Goal: Task Accomplishment & Management: Manage account settings

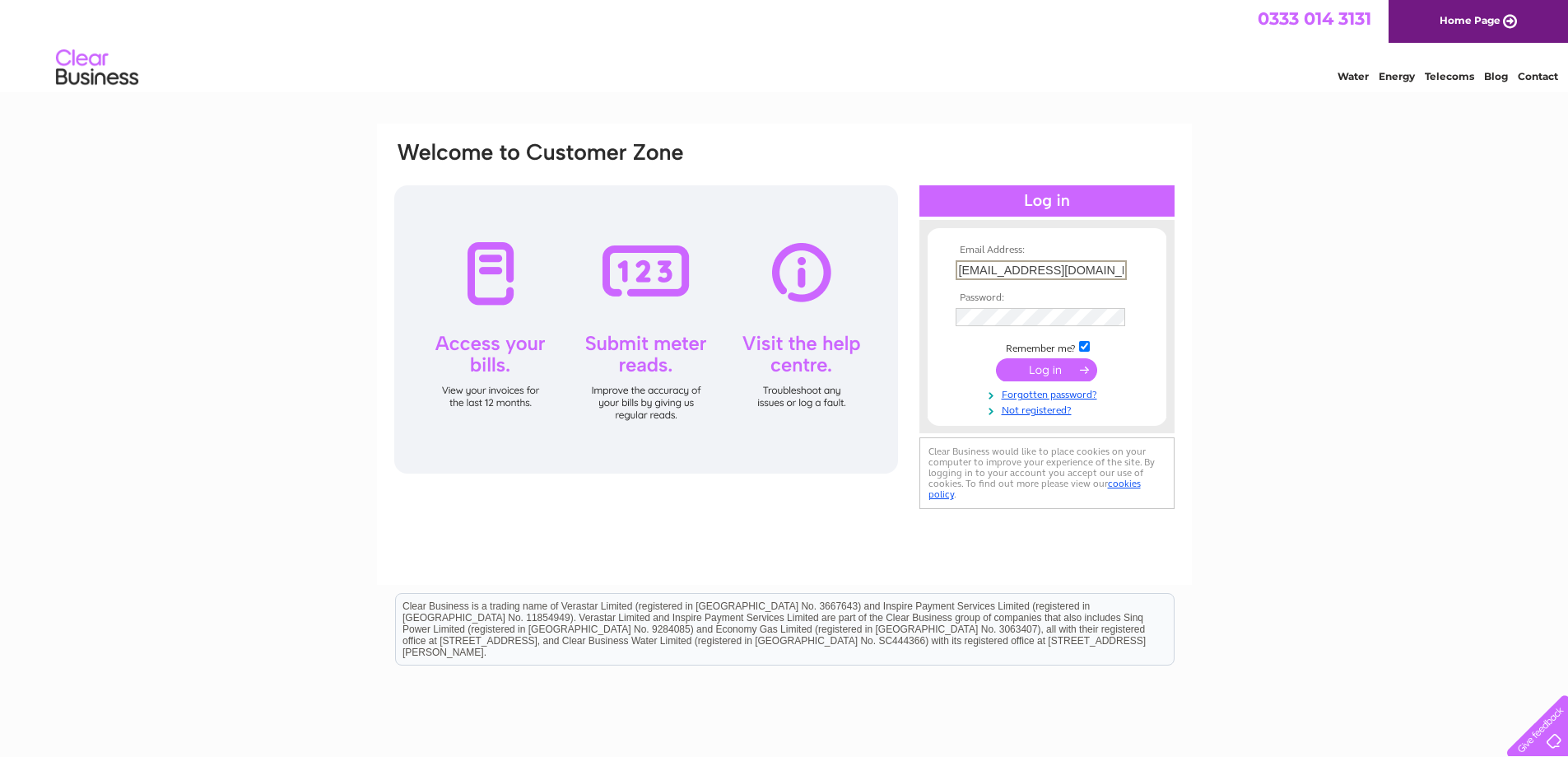
drag, startPoint x: 1100, startPoint y: 273, endPoint x: 943, endPoint y: 270, distance: 157.0
click at [943, 270] on form "Email Address: [EMAIL_ADDRESS][DOMAIN_NAME] Password:" at bounding box center [1046, 331] width 239 height 172
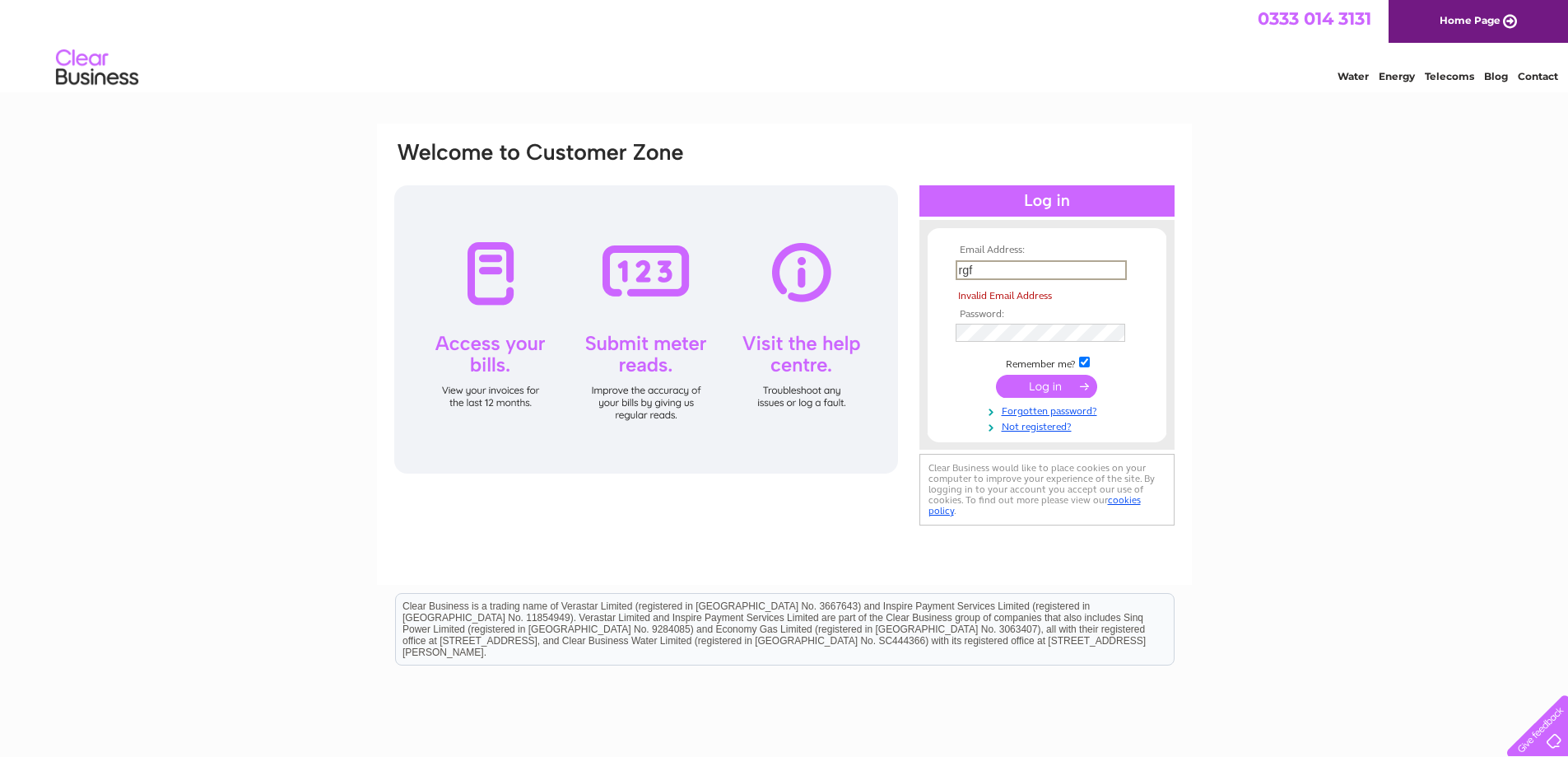
type input "[EMAIL_ADDRESS][DOMAIN_NAME]"
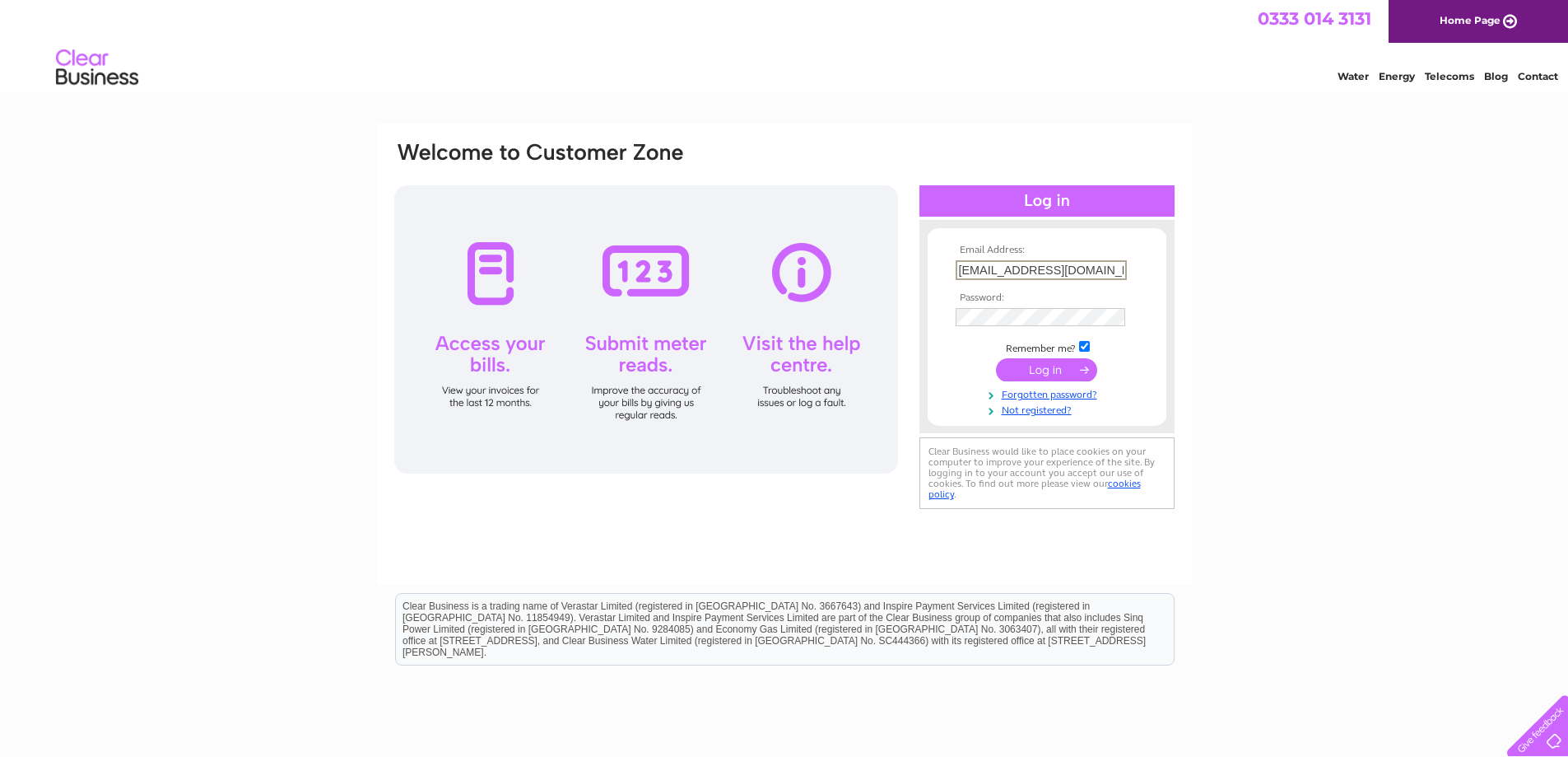
click at [1051, 373] on input "submit" at bounding box center [1046, 370] width 101 height 23
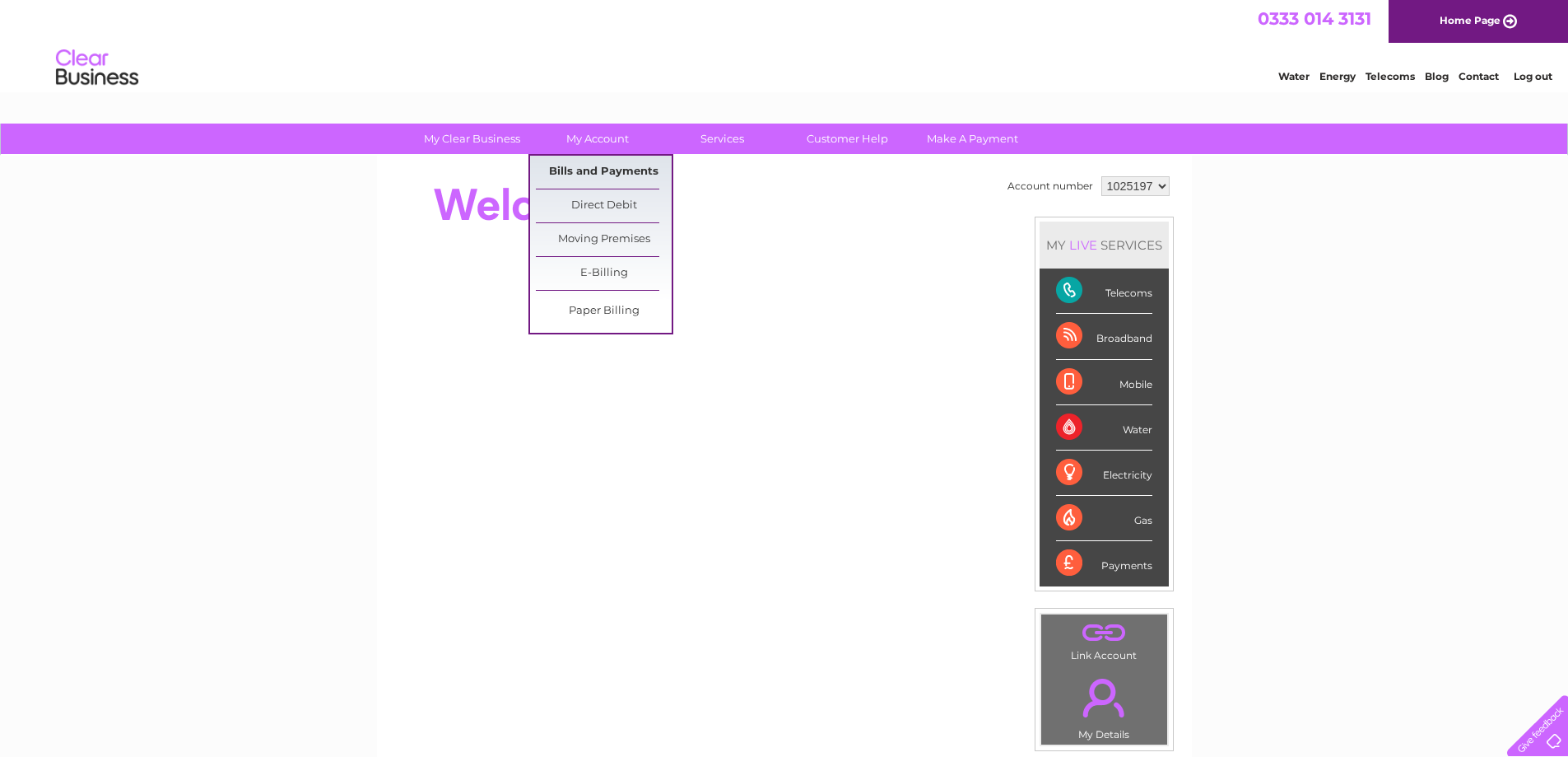
click at [608, 167] on link "Bills and Payments" at bounding box center [604, 173] width 136 height 33
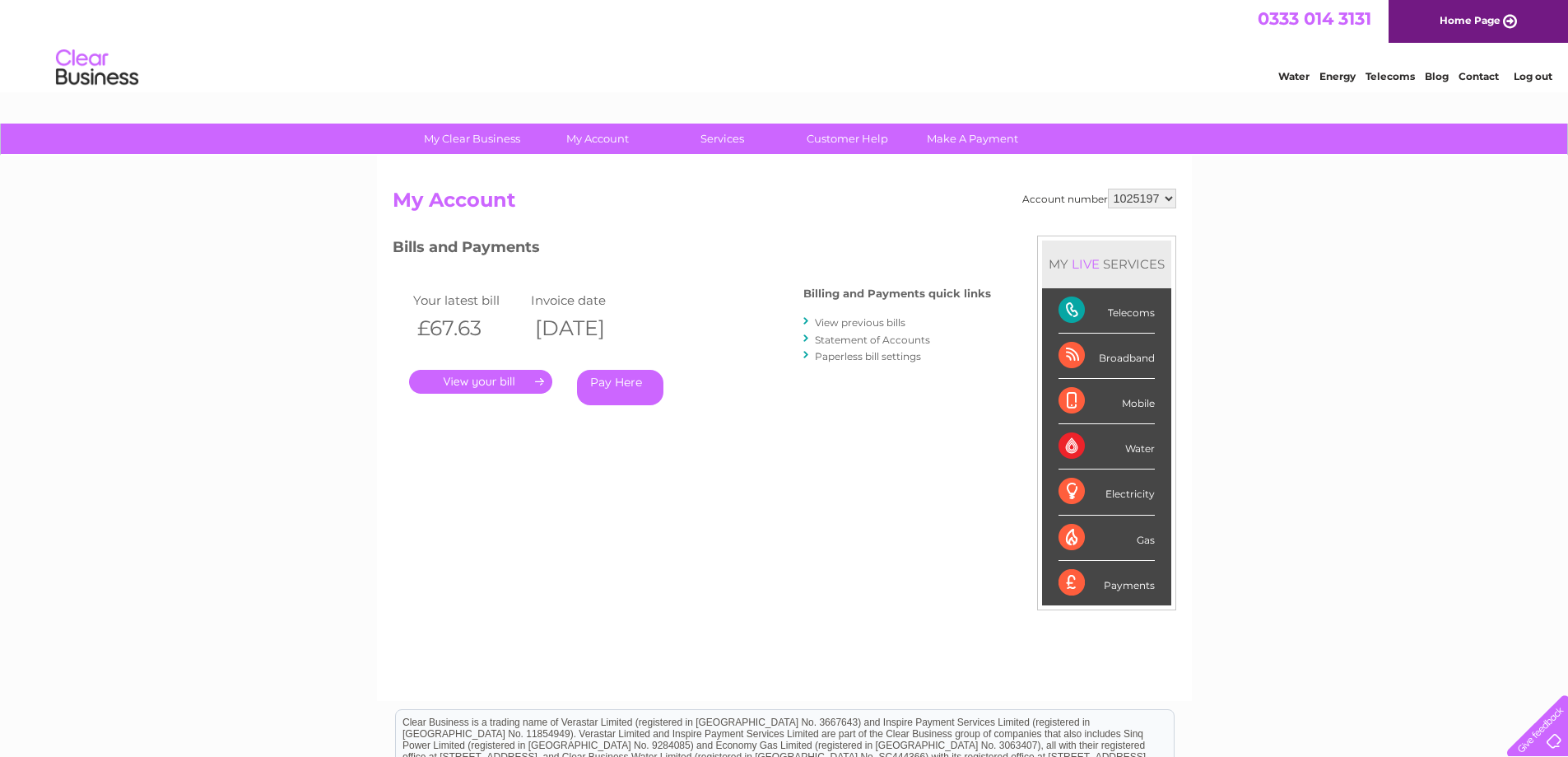
click at [477, 379] on link "." at bounding box center [481, 381] width 143 height 23
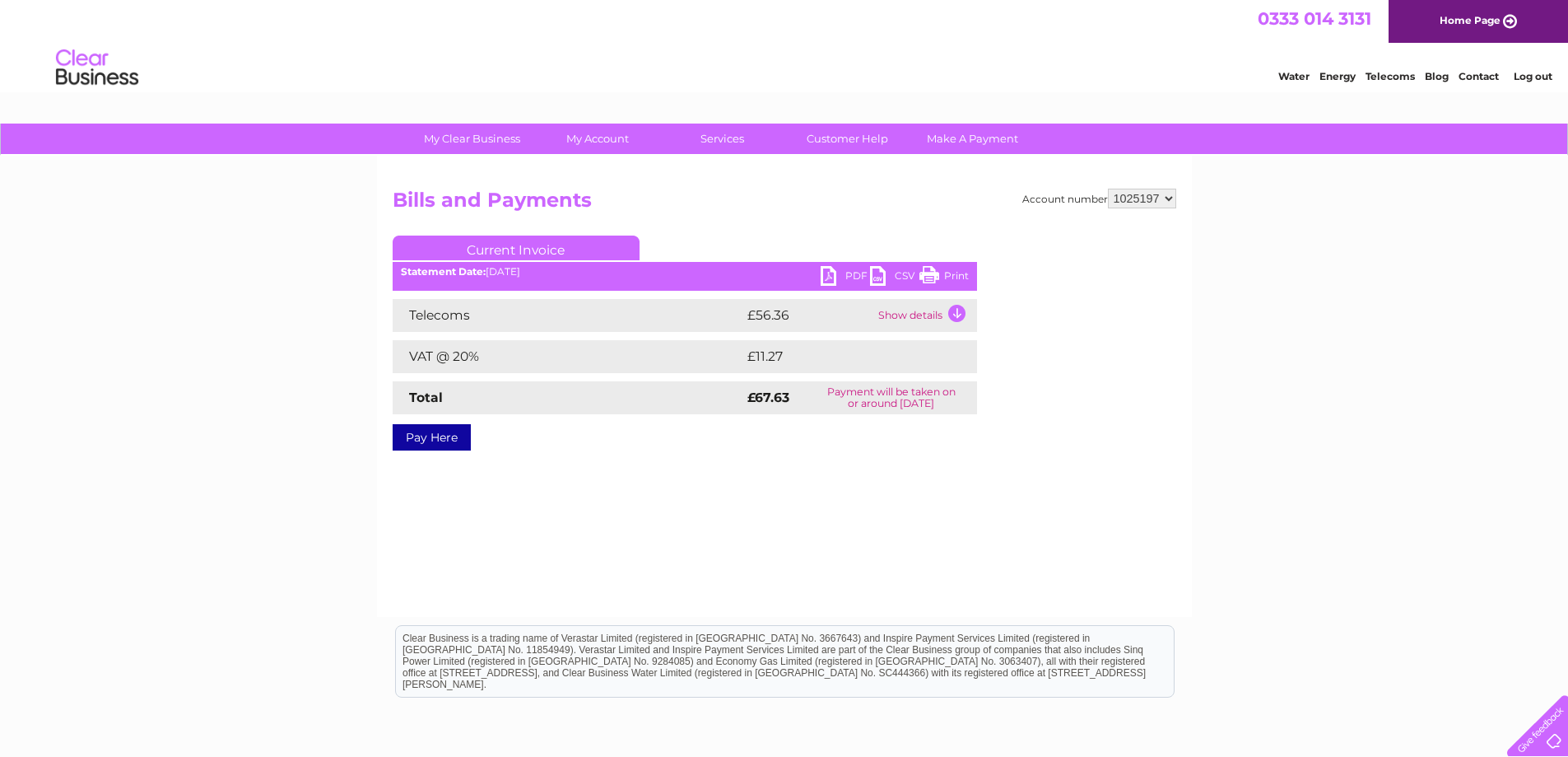
click at [832, 273] on link "PDF" at bounding box center [845, 278] width 50 height 23
